Goal: Task Accomplishment & Management: Complete application form

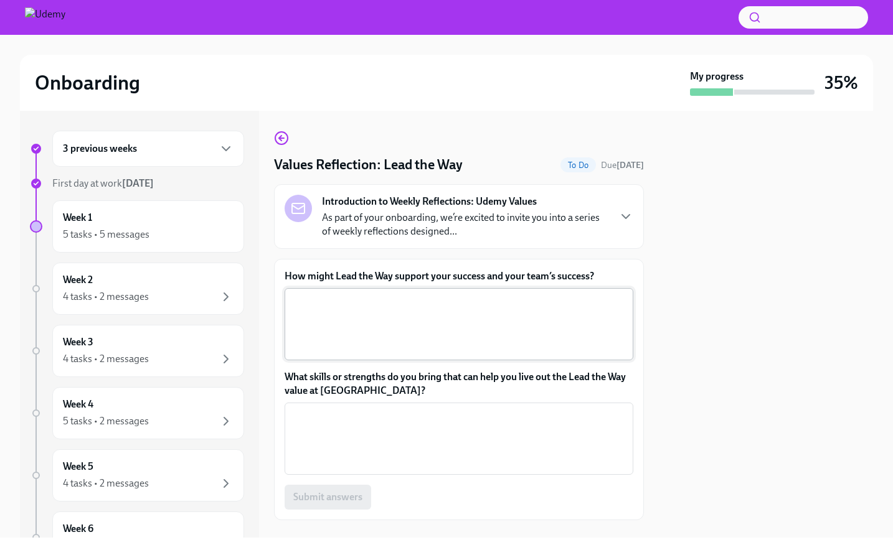
click at [458, 311] on textarea "How might Lead the Way support your success and your team’s success?" at bounding box center [459, 325] width 334 height 60
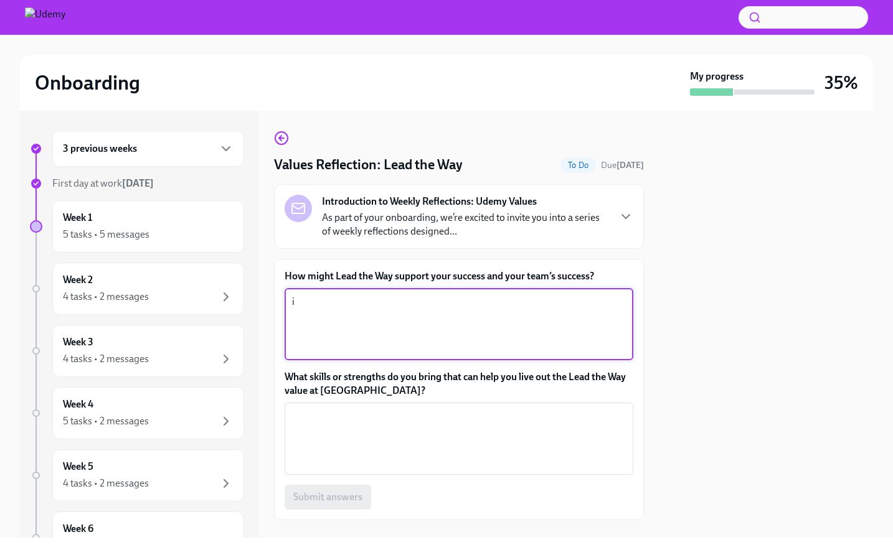
type textarea "i"
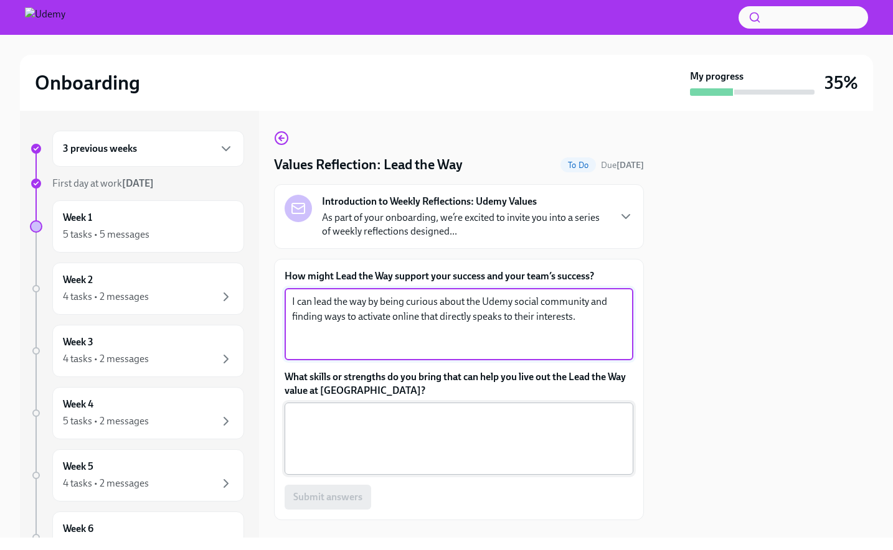
type textarea "I can lead the way by being curious about the Udemy social community and findin…"
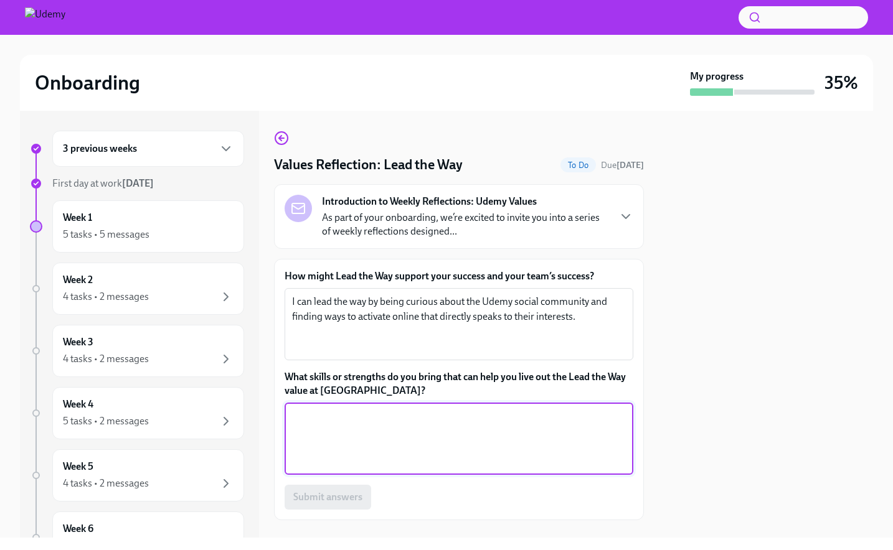
click at [547, 424] on textarea "What skills or strengths do you bring that can help you live out the Lead the W…" at bounding box center [459, 439] width 334 height 60
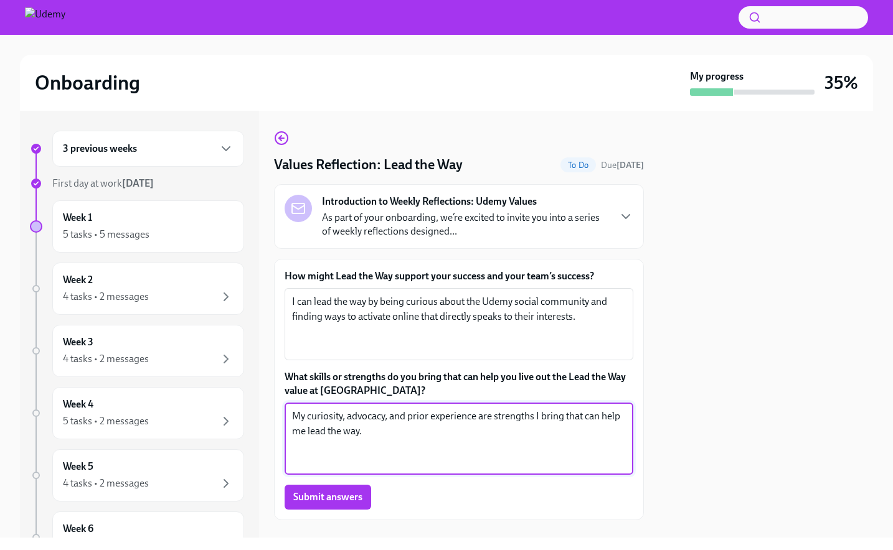
type textarea "My curiosity, advocacy, and prior experience are strengths I bring that can hel…"
click at [333, 498] on span "Submit answers" at bounding box center [327, 497] width 69 height 12
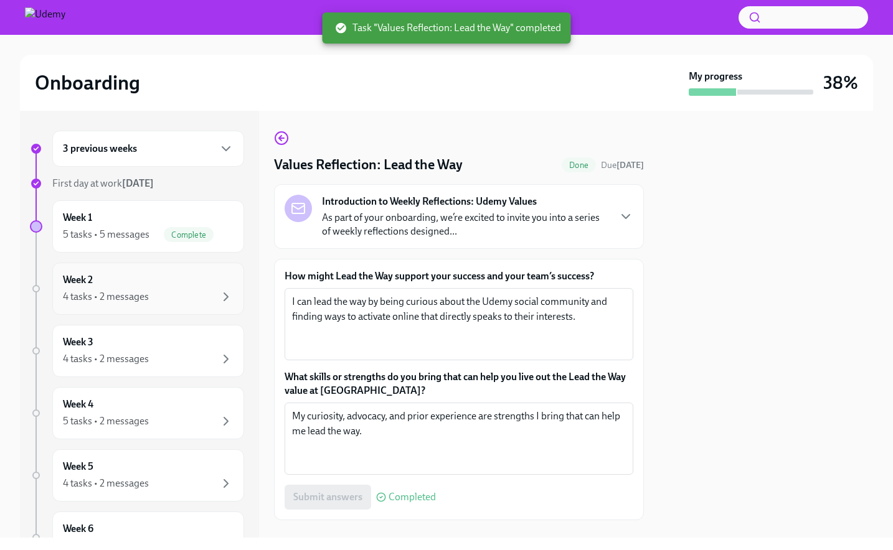
click at [199, 288] on div "Week 2 4 tasks • 2 messages" at bounding box center [148, 288] width 171 height 31
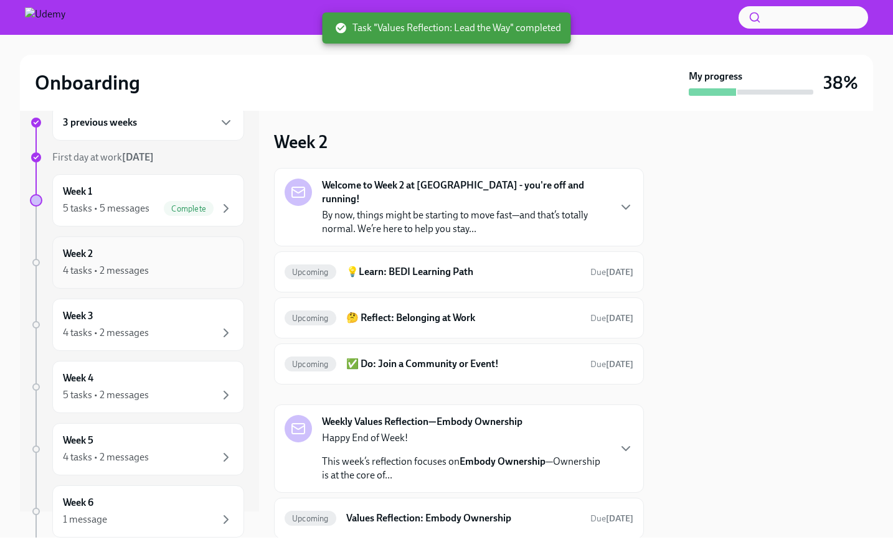
scroll to position [19, 0]
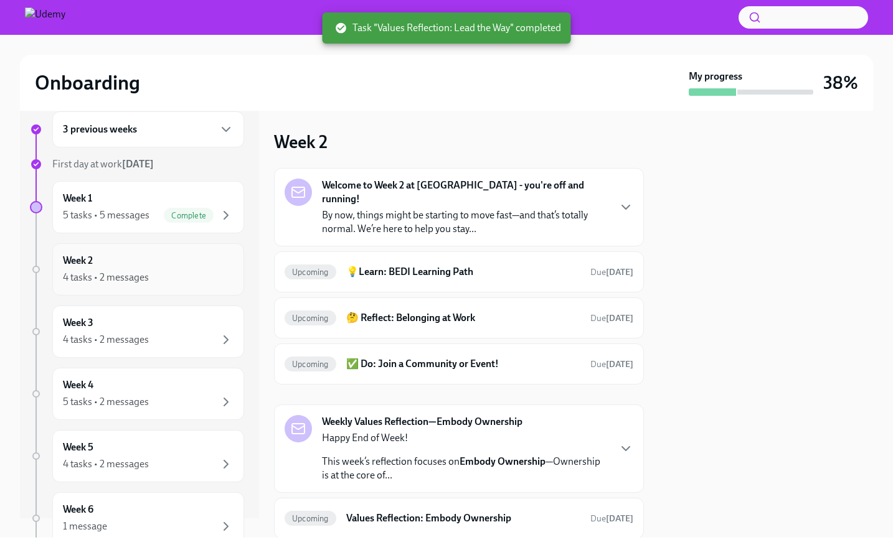
click at [199, 252] on div "Week 2 4 tasks • 2 messages" at bounding box center [148, 269] width 192 height 52
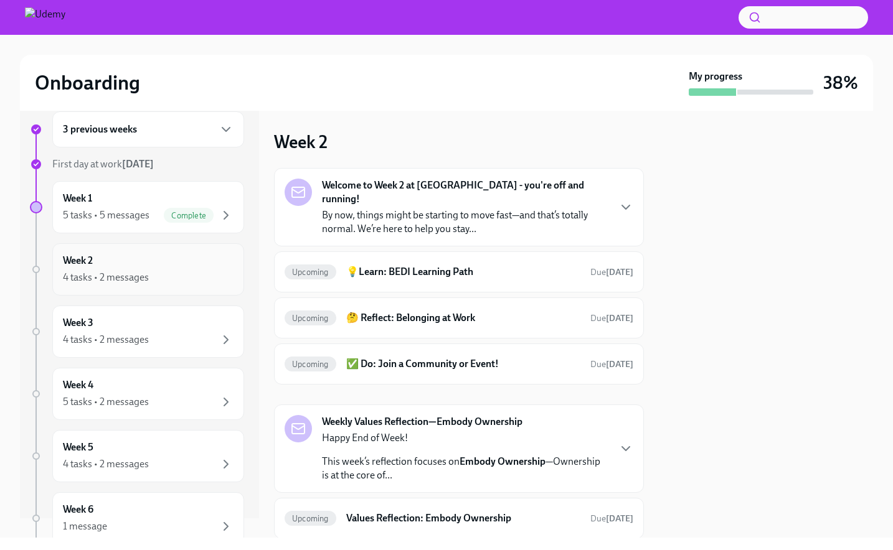
click at [137, 269] on div "Week 2 4 tasks • 2 messages" at bounding box center [148, 269] width 171 height 31
click at [133, 208] on div "5 tasks • 5 messages" at bounding box center [106, 215] width 87 height 14
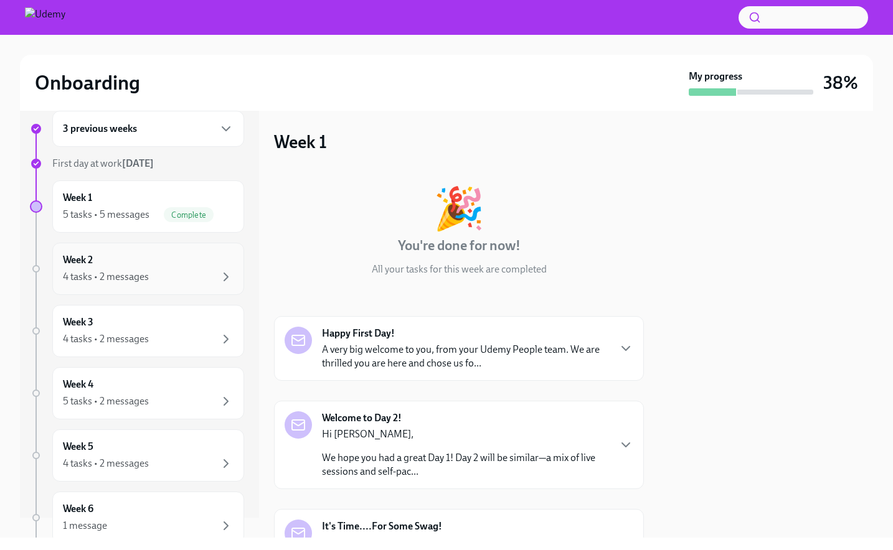
click at [144, 270] on div "4 tasks • 2 messages" at bounding box center [148, 277] width 171 height 15
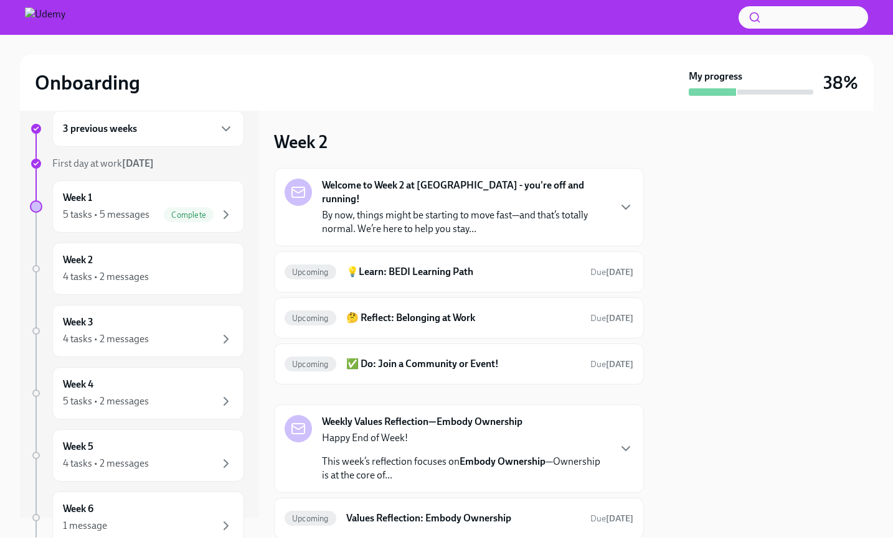
click at [392, 210] on p "By now, things might be starting to move fast—and that’s totally normal. We’re …" at bounding box center [465, 222] width 286 height 27
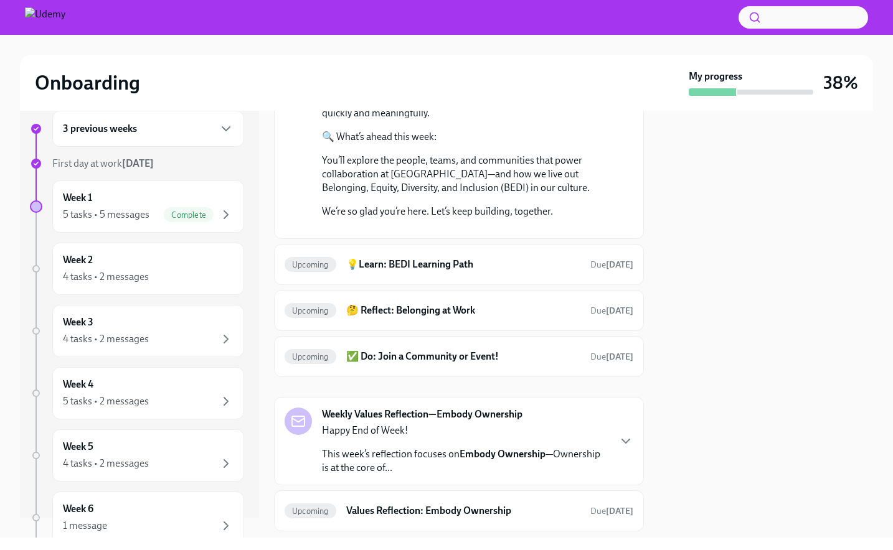
scroll to position [392, 0]
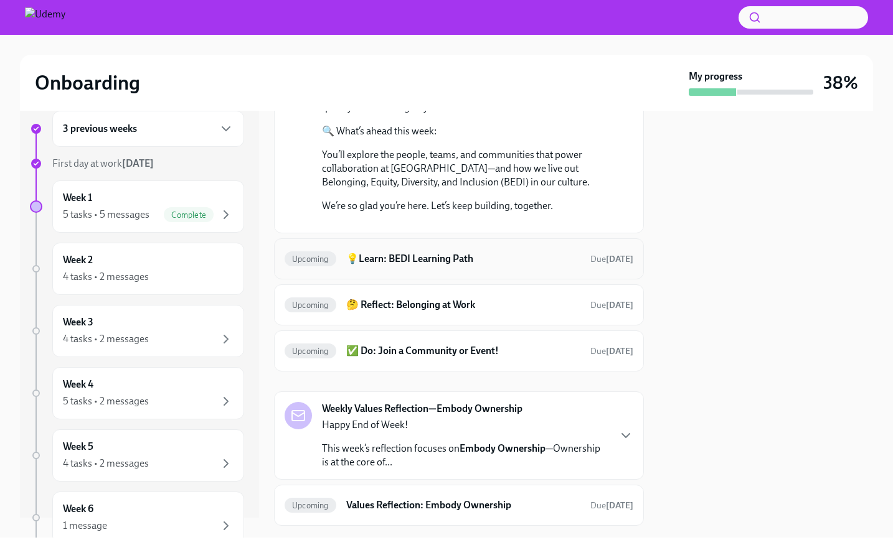
click at [471, 266] on h6 "💡Learn: BEDI Learning Path" at bounding box center [463, 259] width 234 height 14
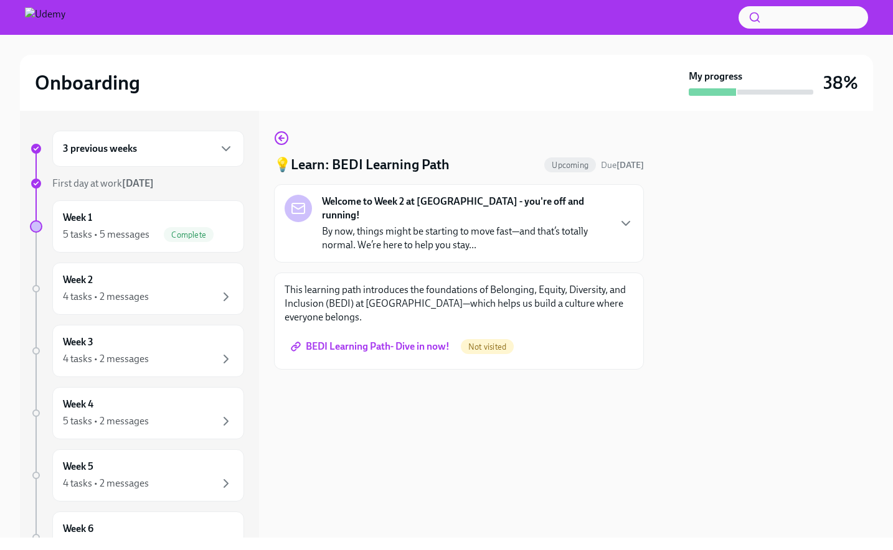
click at [433, 341] on span "BEDI Learning Path- Dive in now!" at bounding box center [371, 347] width 156 height 12
click at [189, 288] on div "Week 2 4 tasks • 2 messages" at bounding box center [148, 288] width 171 height 31
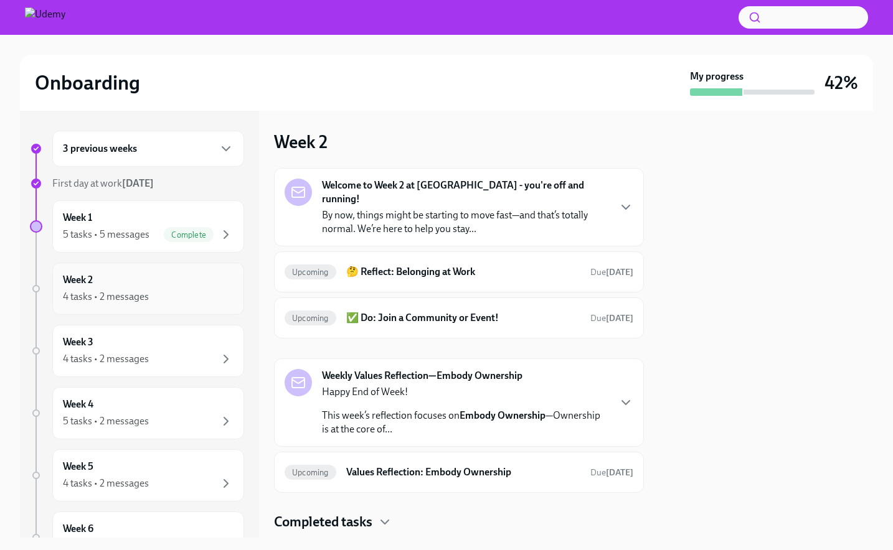
click at [130, 301] on div "4 tasks • 2 messages" at bounding box center [106, 297] width 86 height 14
click at [529, 191] on strong "Welcome to Week 2 at [GEOGRAPHIC_DATA] - you're off and running!" at bounding box center [465, 192] width 286 height 27
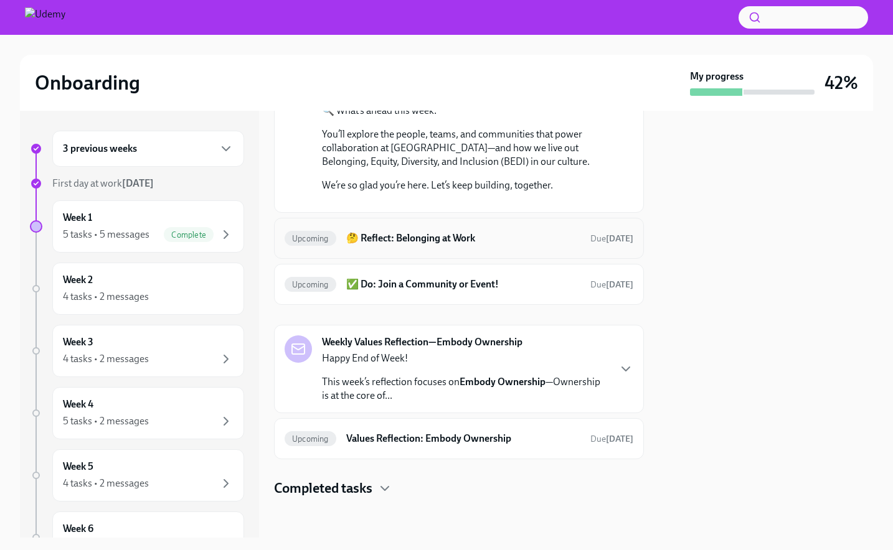
scroll to position [524, 0]
click at [618, 370] on icon "button" at bounding box center [625, 369] width 15 height 15
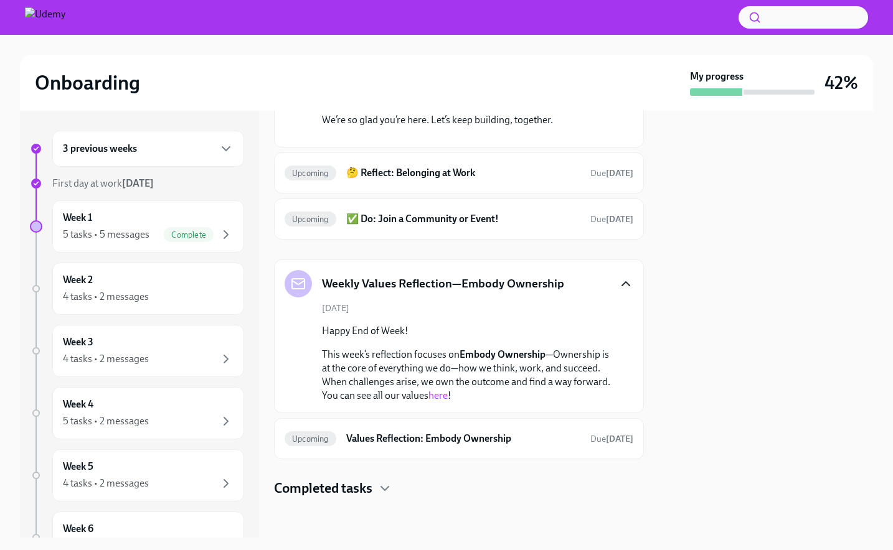
scroll to position [553, 0]
click at [440, 402] on link "here" at bounding box center [437, 396] width 19 height 12
